Goal: Transaction & Acquisition: Purchase product/service

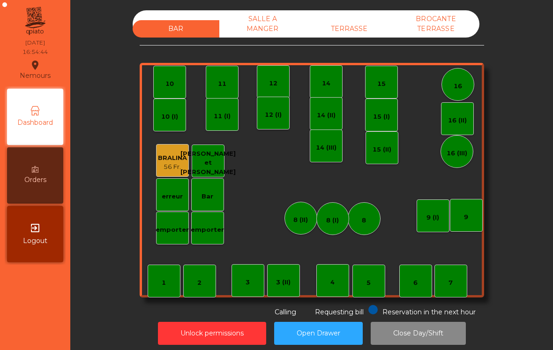
click at [342, 291] on div "4" at bounding box center [332, 280] width 33 height 33
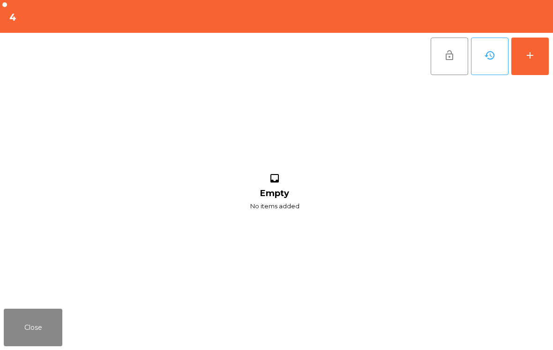
click at [535, 54] on div "add" at bounding box center [529, 55] width 11 height 11
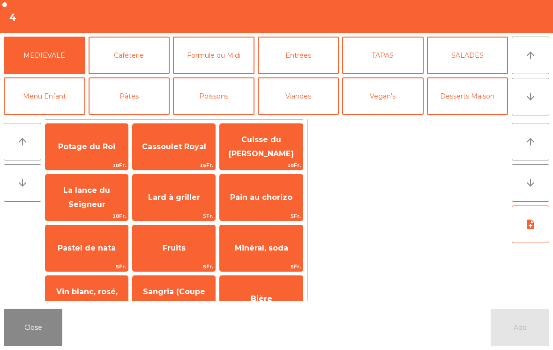
click at [536, 99] on button "arrow_downward" at bounding box center [530, 96] width 37 height 37
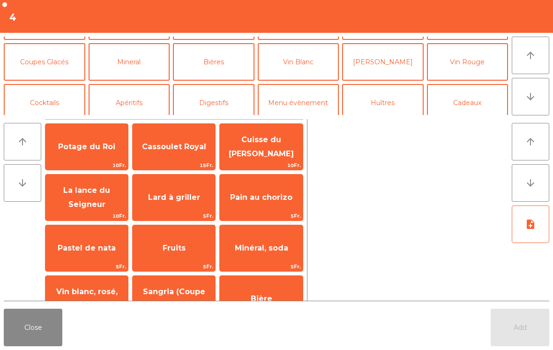
scroll to position [82, 0]
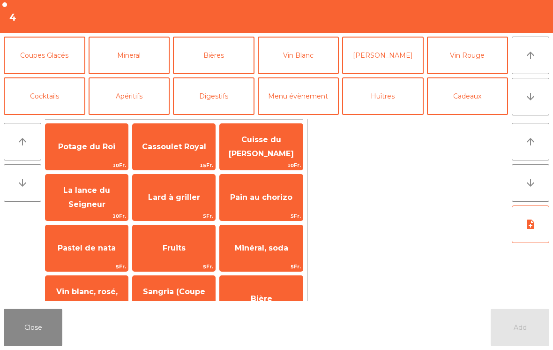
click at [60, 69] on button "Coupes Glacés" at bounding box center [45, 55] width 82 height 37
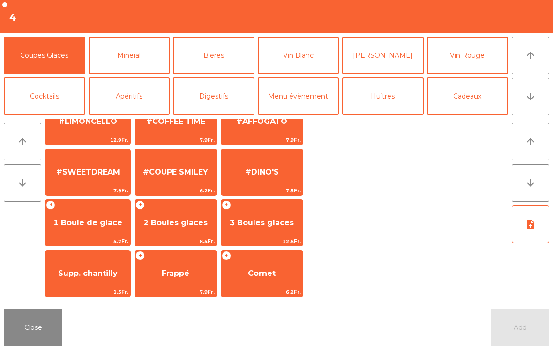
scroll to position [177, 0]
click at [268, 226] on span "3 Boules glaces" at bounding box center [262, 222] width 64 height 9
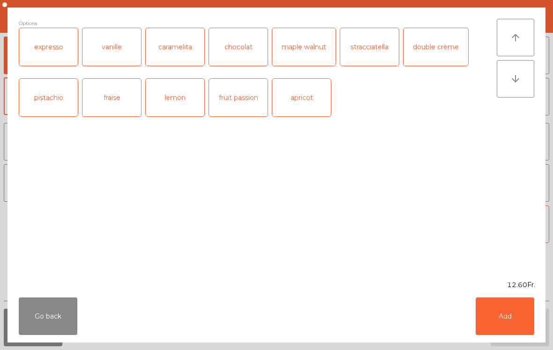
click at [516, 309] on button "Add" at bounding box center [505, 315] width 59 height 37
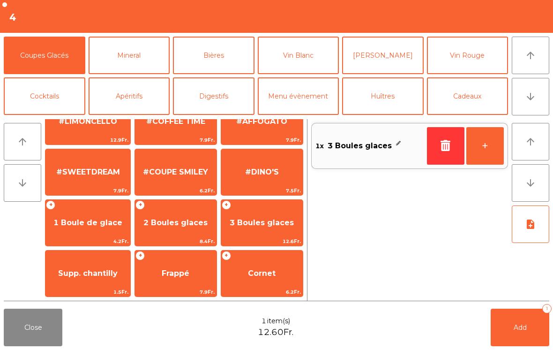
click at [534, 318] on button "Add 1" at bounding box center [520, 326] width 59 height 37
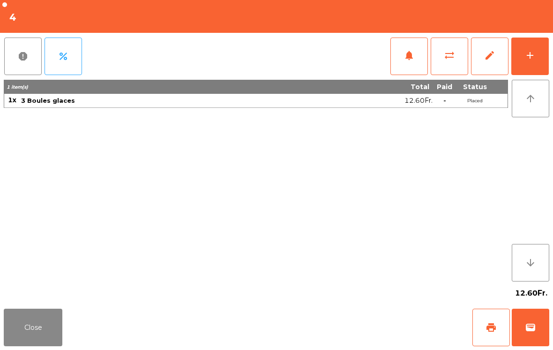
click at [541, 52] on button "add" at bounding box center [529, 55] width 37 height 37
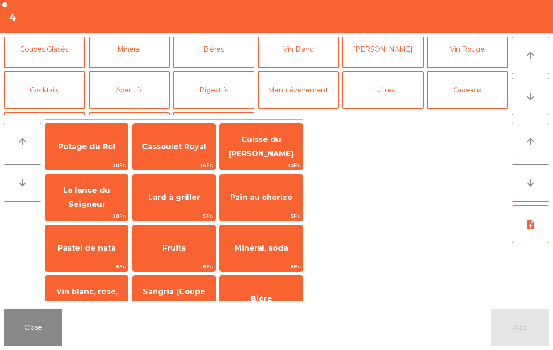
scroll to position [87, 0]
click at [54, 90] on button "Cocktails" at bounding box center [45, 90] width 82 height 37
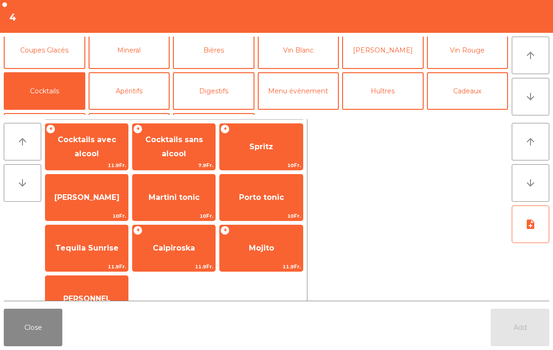
click at [260, 157] on span "Spritz" at bounding box center [261, 146] width 82 height 25
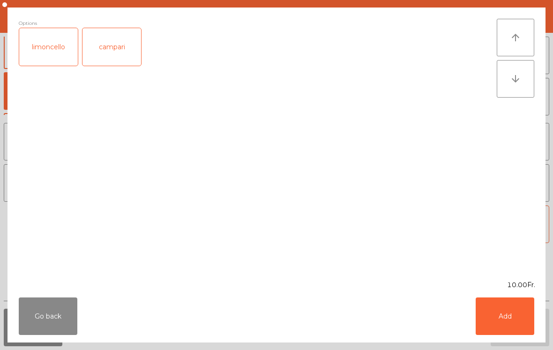
click at [504, 325] on button "Add" at bounding box center [505, 315] width 59 height 37
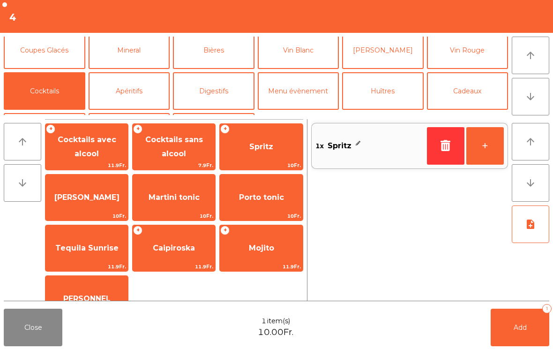
click at [484, 143] on button "+" at bounding box center [484, 145] width 37 height 37
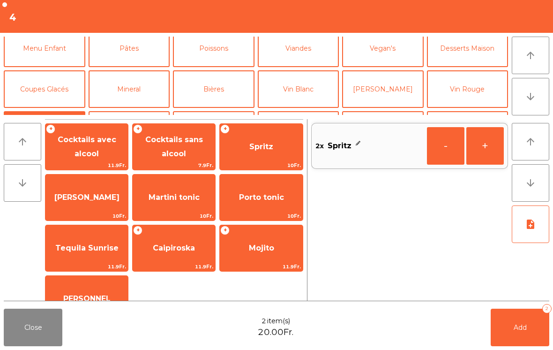
scroll to position [49, 0]
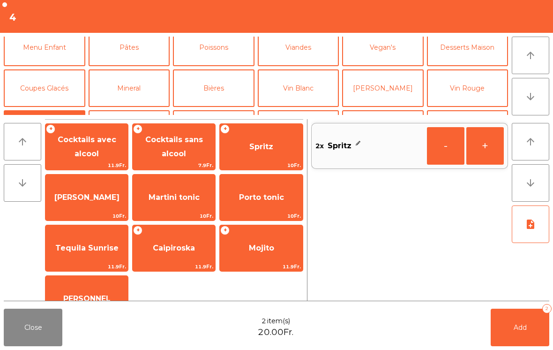
click at [47, 97] on button "Coupes Glacés" at bounding box center [45, 87] width 82 height 37
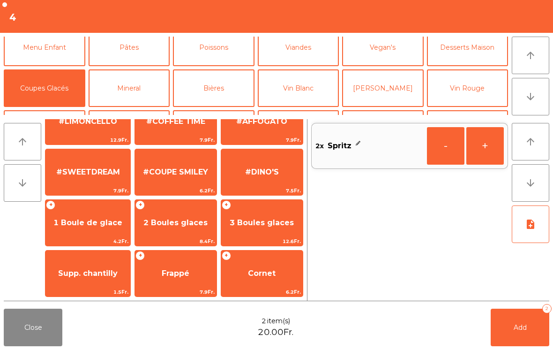
scroll to position [177, 0]
click at [79, 230] on span "1 Boule de glace" at bounding box center [87, 222] width 85 height 25
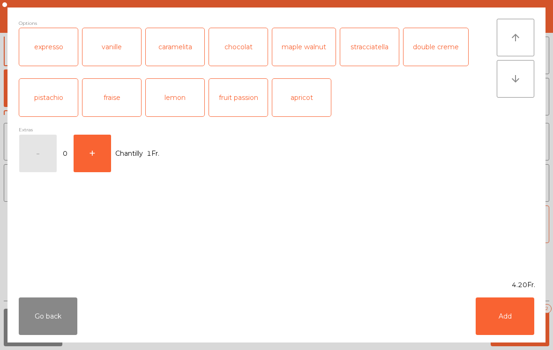
click at [523, 328] on button "Add" at bounding box center [505, 315] width 59 height 37
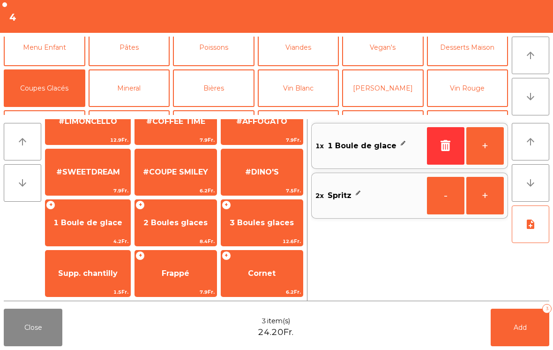
click at [521, 328] on span "Add" at bounding box center [520, 327] width 13 height 8
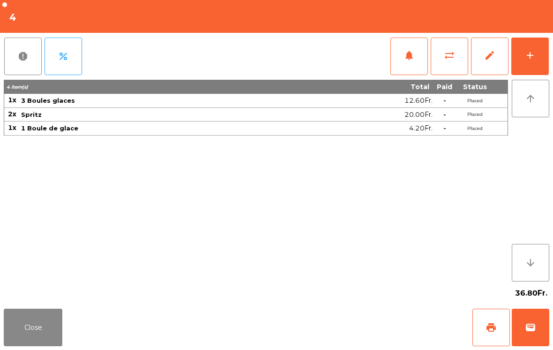
click at [40, 316] on button "Close" at bounding box center [33, 326] width 59 height 37
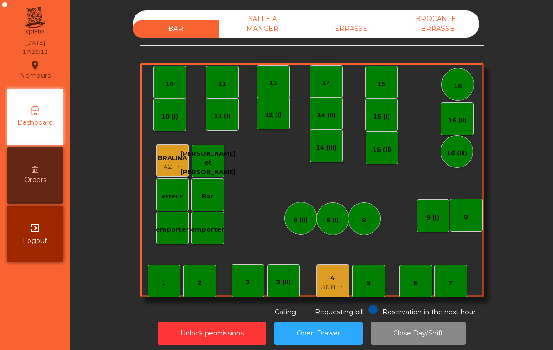
click at [361, 37] on div "TERRASSE" at bounding box center [349, 28] width 87 height 17
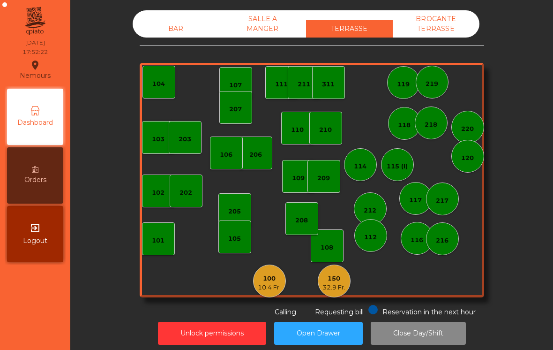
click at [266, 295] on div "100 10.4 Fr." at bounding box center [269, 280] width 33 height 33
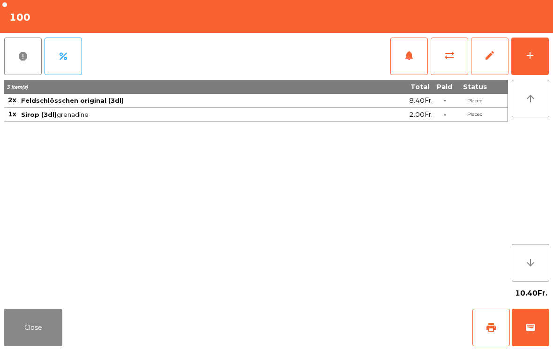
click at [530, 335] on button "wallet" at bounding box center [530, 326] width 37 height 37
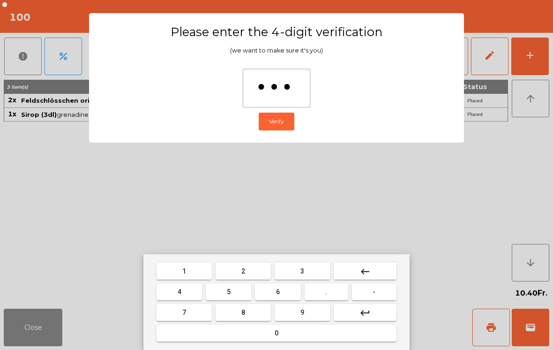
type input "****"
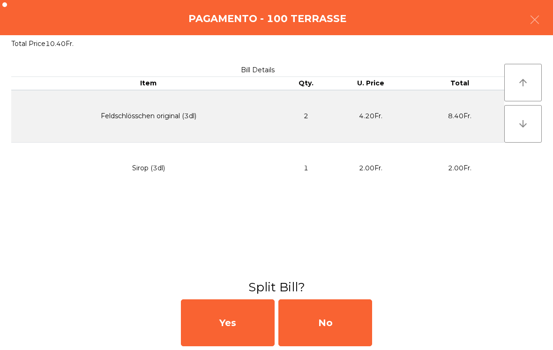
click at [349, 316] on div "No" at bounding box center [325, 322] width 94 height 47
click at [333, 321] on div "No" at bounding box center [325, 322] width 94 height 47
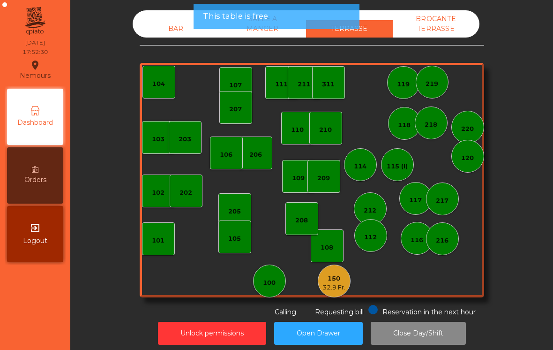
click at [340, 319] on div "Unlock permissions Open Drawer Close Day/Shift" at bounding box center [311, 333] width 457 height 32
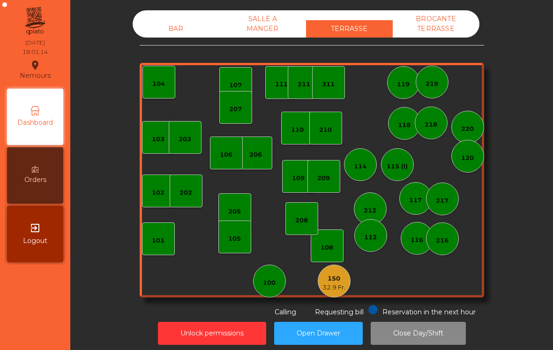
click at [337, 276] on div "150" at bounding box center [333, 278] width 23 height 9
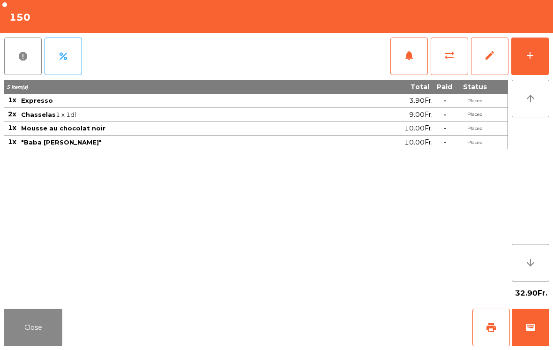
click at [493, 329] on span "print" at bounding box center [490, 326] width 11 height 11
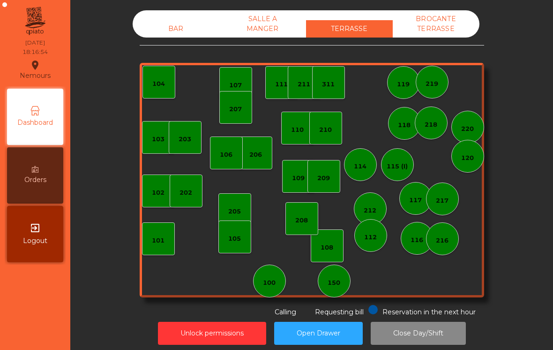
click at [192, 36] on div "BAR" at bounding box center [176, 28] width 87 height 17
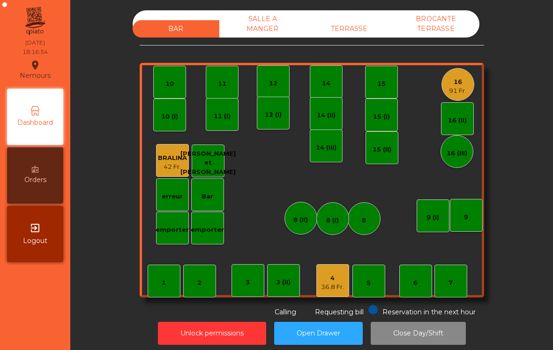
click at [467, 95] on div "16 91 Fr." at bounding box center [457, 84] width 33 height 33
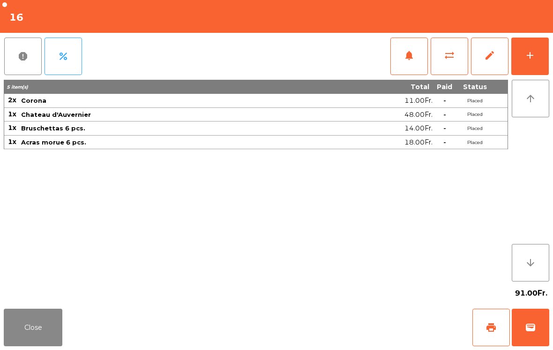
click at [514, 72] on button "add" at bounding box center [529, 55] width 37 height 37
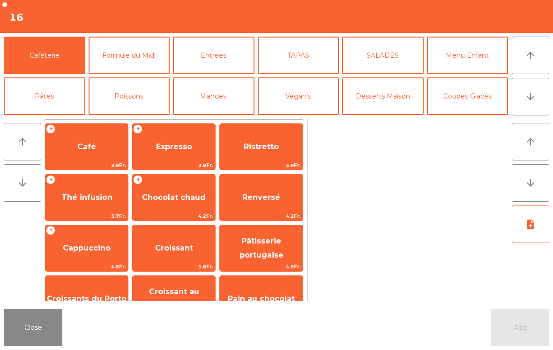
scroll to position [10, 0]
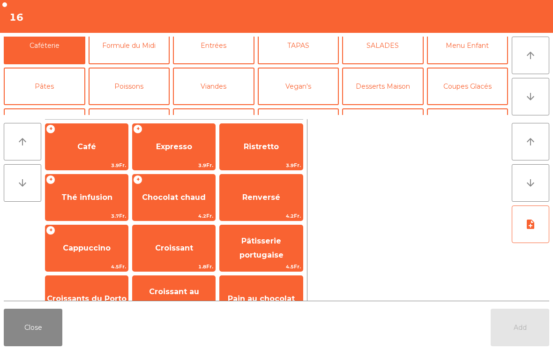
click at [54, 108] on button "Mineral" at bounding box center [45, 126] width 82 height 37
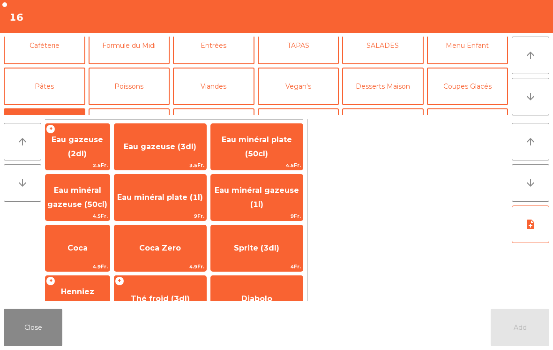
scroll to position [52, 0]
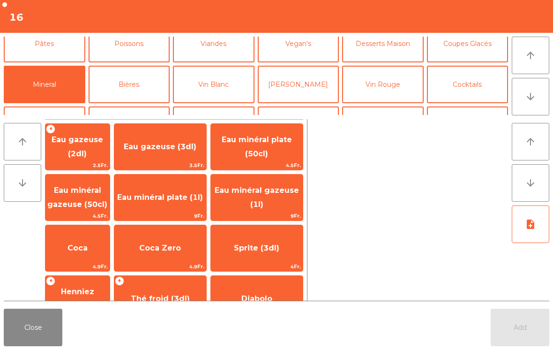
click at [276, 142] on span "Eau minéral plate (50cl)" at bounding box center [257, 146] width 70 height 23
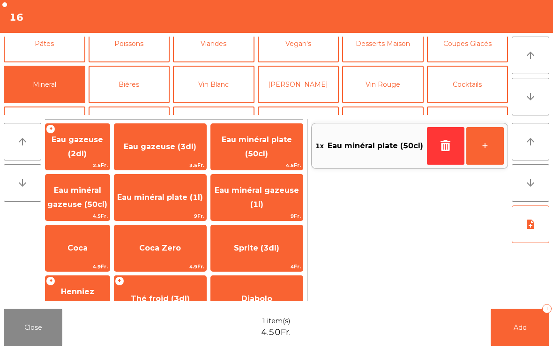
click at [542, 344] on button "Add 1" at bounding box center [520, 326] width 59 height 37
